Goal: Navigation & Orientation: Understand site structure

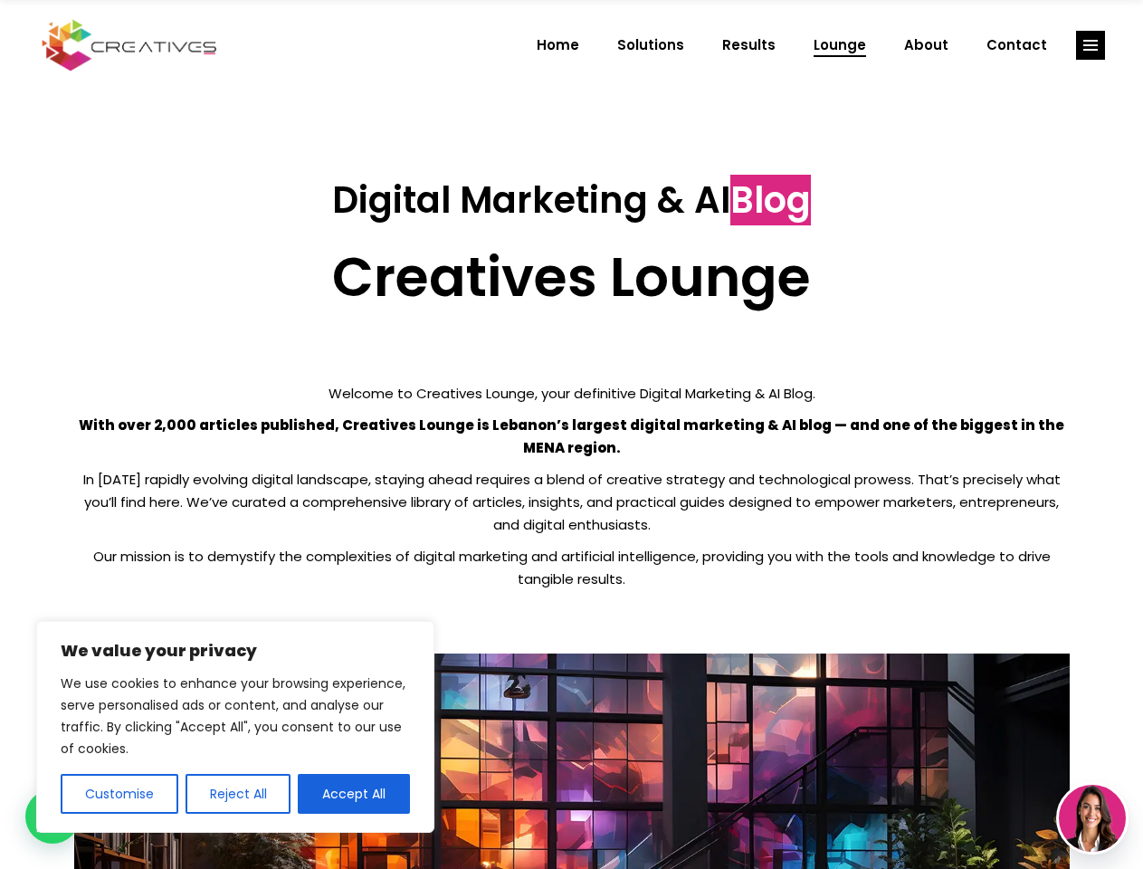
click at [571, 434] on p "With over 2,000 articles published, Creatives Lounge is Lebanon’s largest digit…" at bounding box center [572, 436] width 996 height 45
click at [119, 794] on button "Customise" at bounding box center [120, 794] width 118 height 40
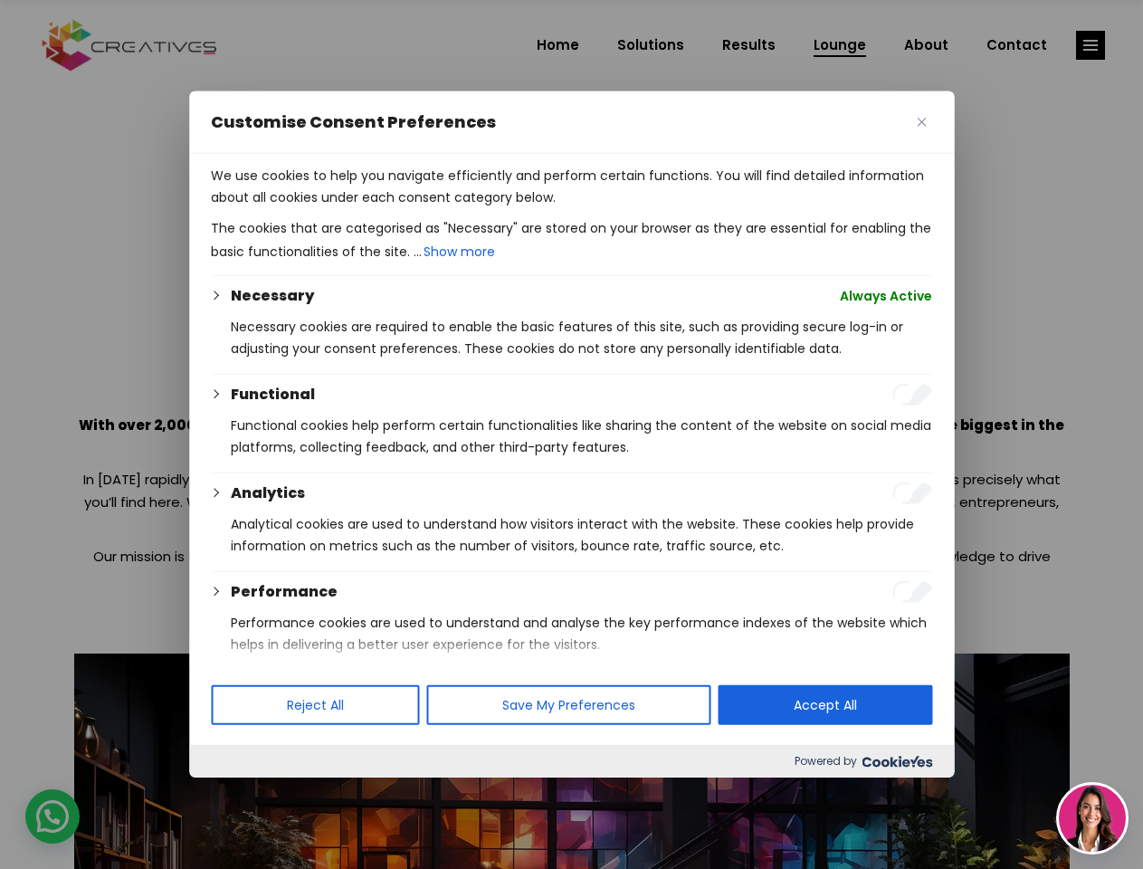
click at [237, 794] on div at bounding box center [571, 434] width 1143 height 869
click at [354, 208] on p "We use cookies to help you navigate efficiently and perform certain functions. …" at bounding box center [571, 186] width 721 height 43
click at [1091, 45] on div at bounding box center [571, 434] width 1143 height 869
click at [1093, 818] on img at bounding box center [1092, 818] width 67 height 67
